Goal: Task Accomplishment & Management: Manage account settings

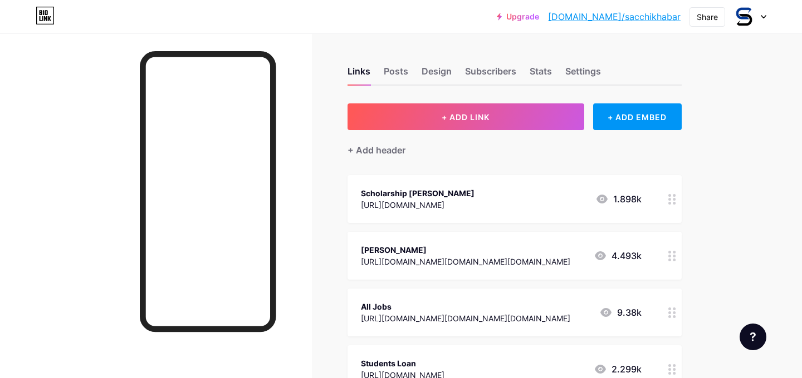
click at [125, 90] on div at bounding box center [156, 222] width 312 height 378
click at [288, 196] on div at bounding box center [156, 222] width 312 height 378
click at [281, 42] on div at bounding box center [156, 222] width 312 height 378
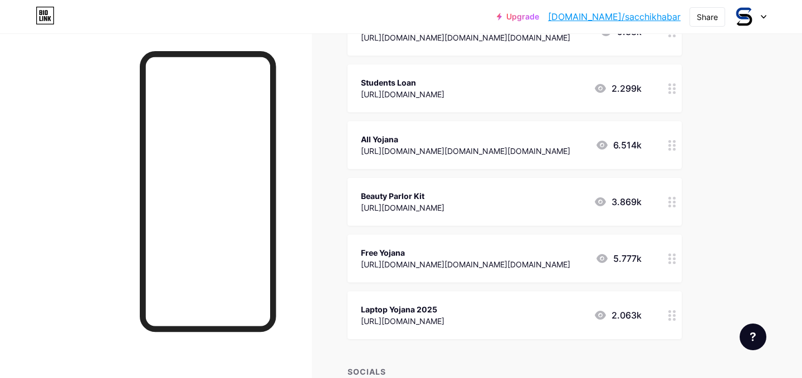
scroll to position [371, 0]
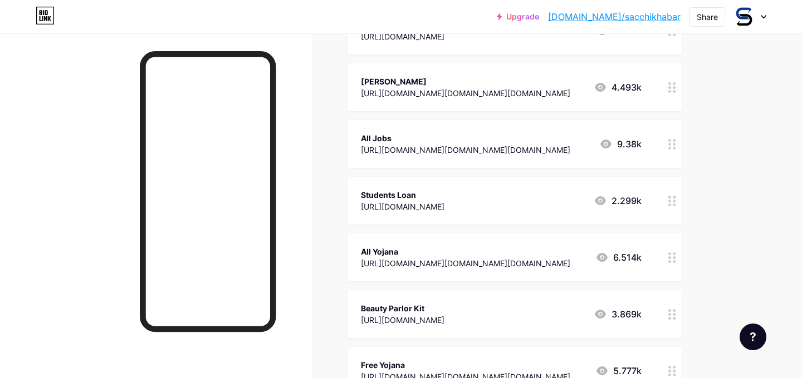
scroll to position [371, 0]
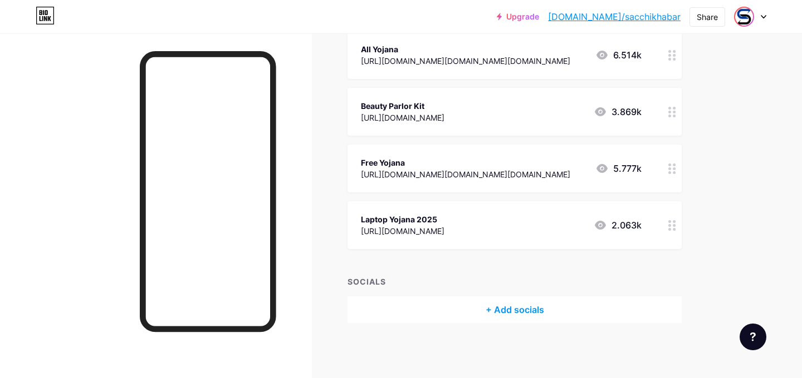
click at [741, 18] on img at bounding box center [744, 17] width 18 height 18
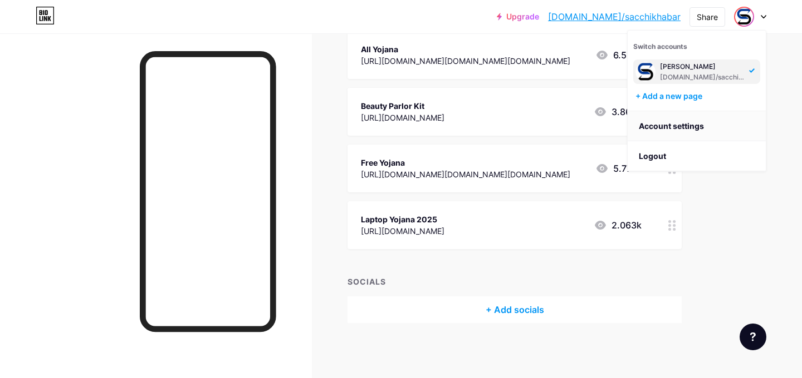
click at [691, 124] on link "Account settings" at bounding box center [696, 126] width 138 height 30
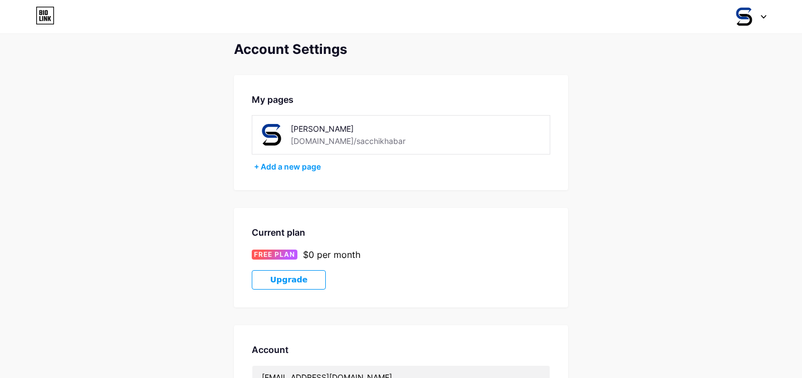
scroll to position [244, 0]
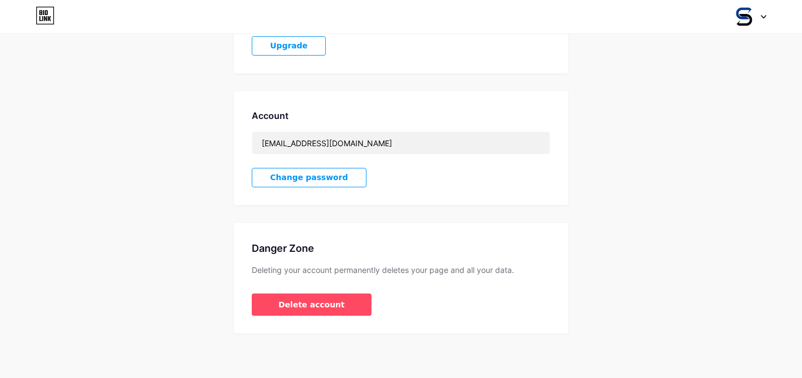
click at [271, 181] on span "Change password" at bounding box center [309, 177] width 78 height 9
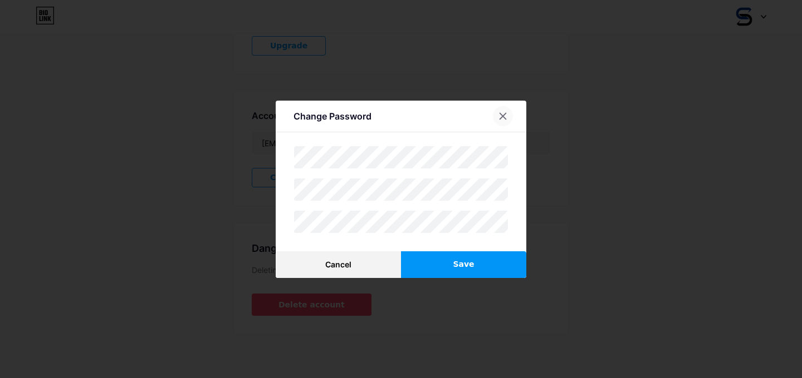
click at [501, 119] on icon at bounding box center [502, 116] width 9 height 9
